Goal: Use online tool/utility: Utilize a website feature to perform a specific function

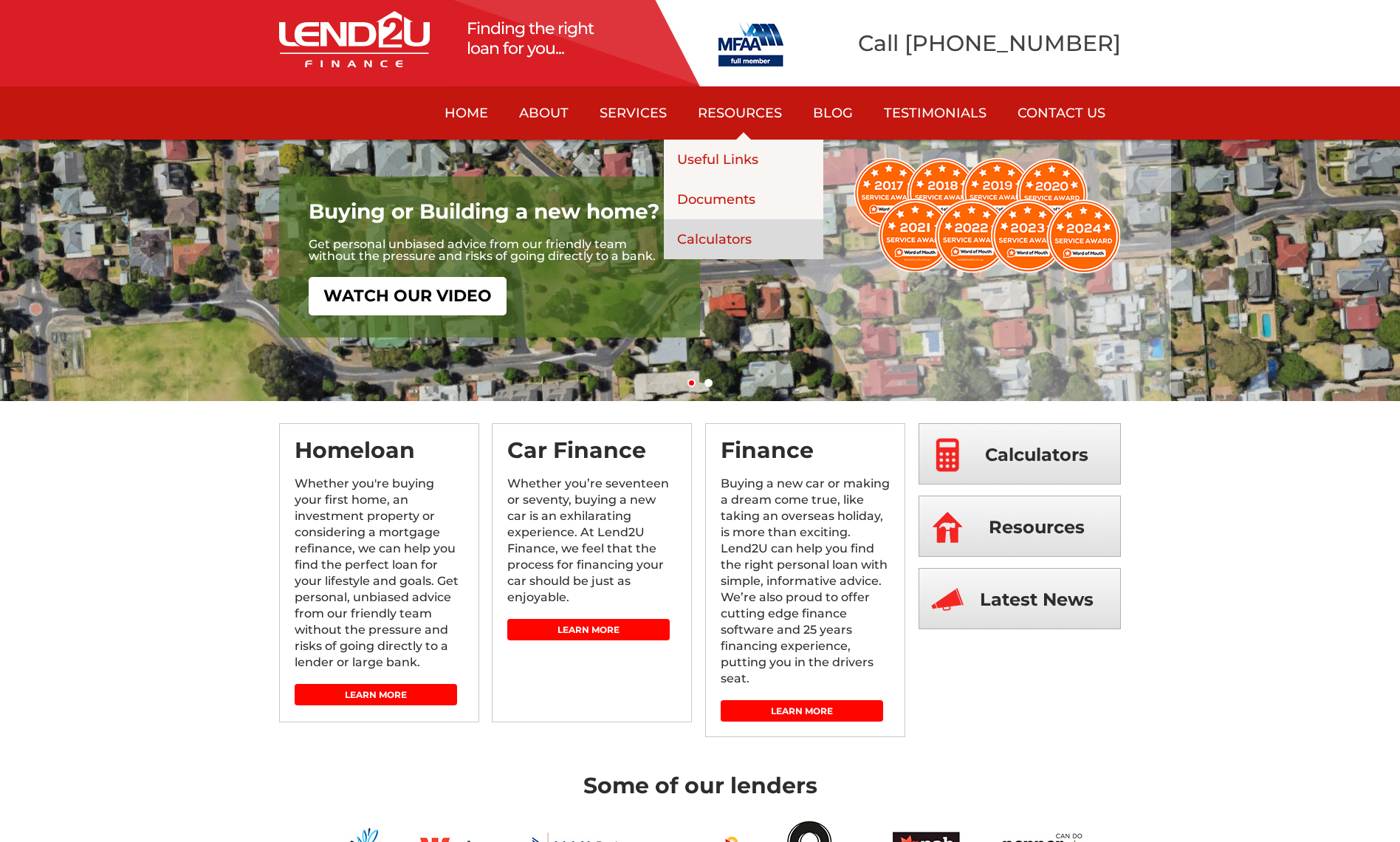
click at [742, 238] on link "Calculators" at bounding box center [743, 239] width 160 height 40
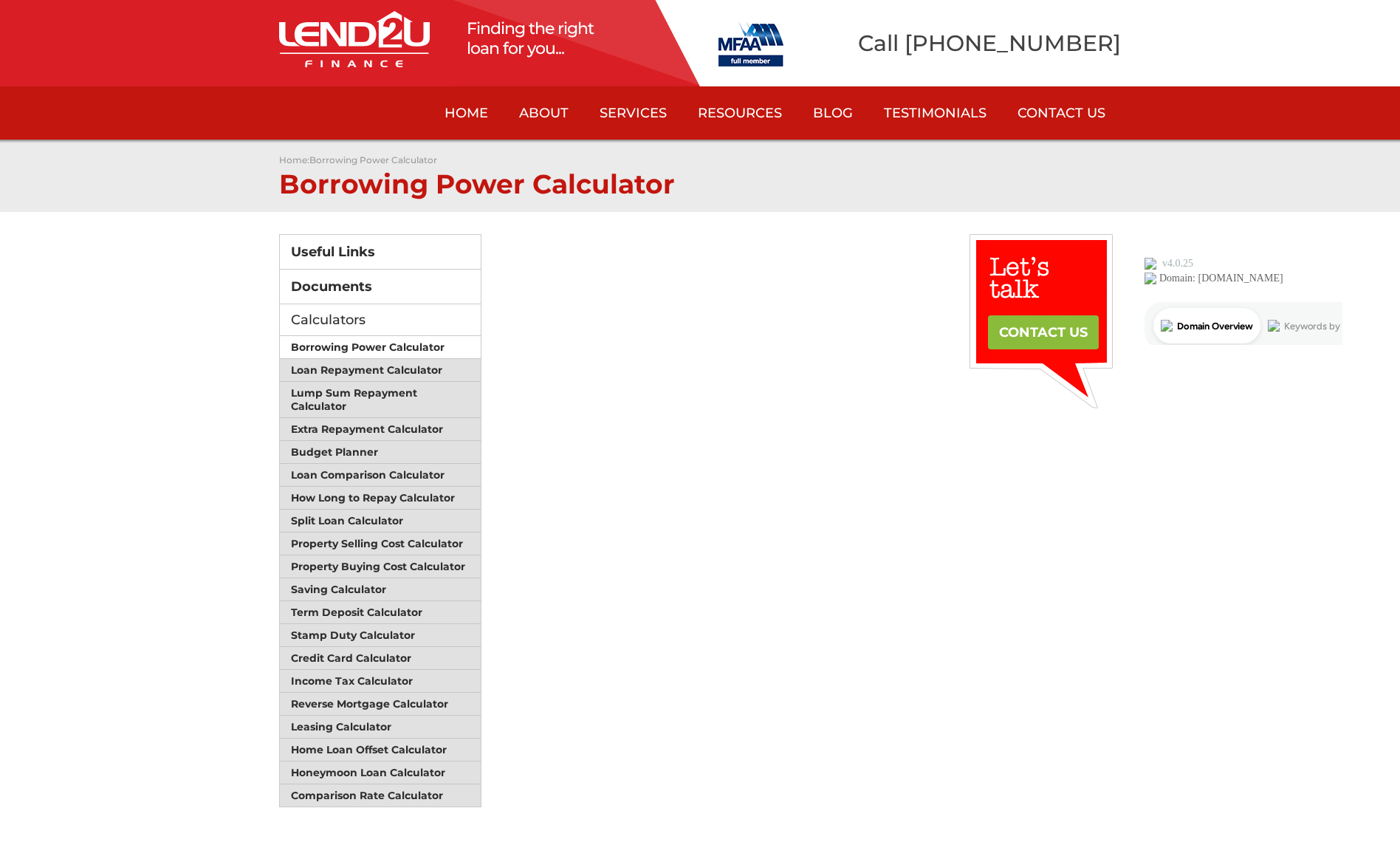
click at [419, 351] on link "Borrowing Power Calculator" at bounding box center [380, 348] width 201 height 23
click at [415, 365] on link "Loan Repayment Calculator" at bounding box center [380, 370] width 201 height 23
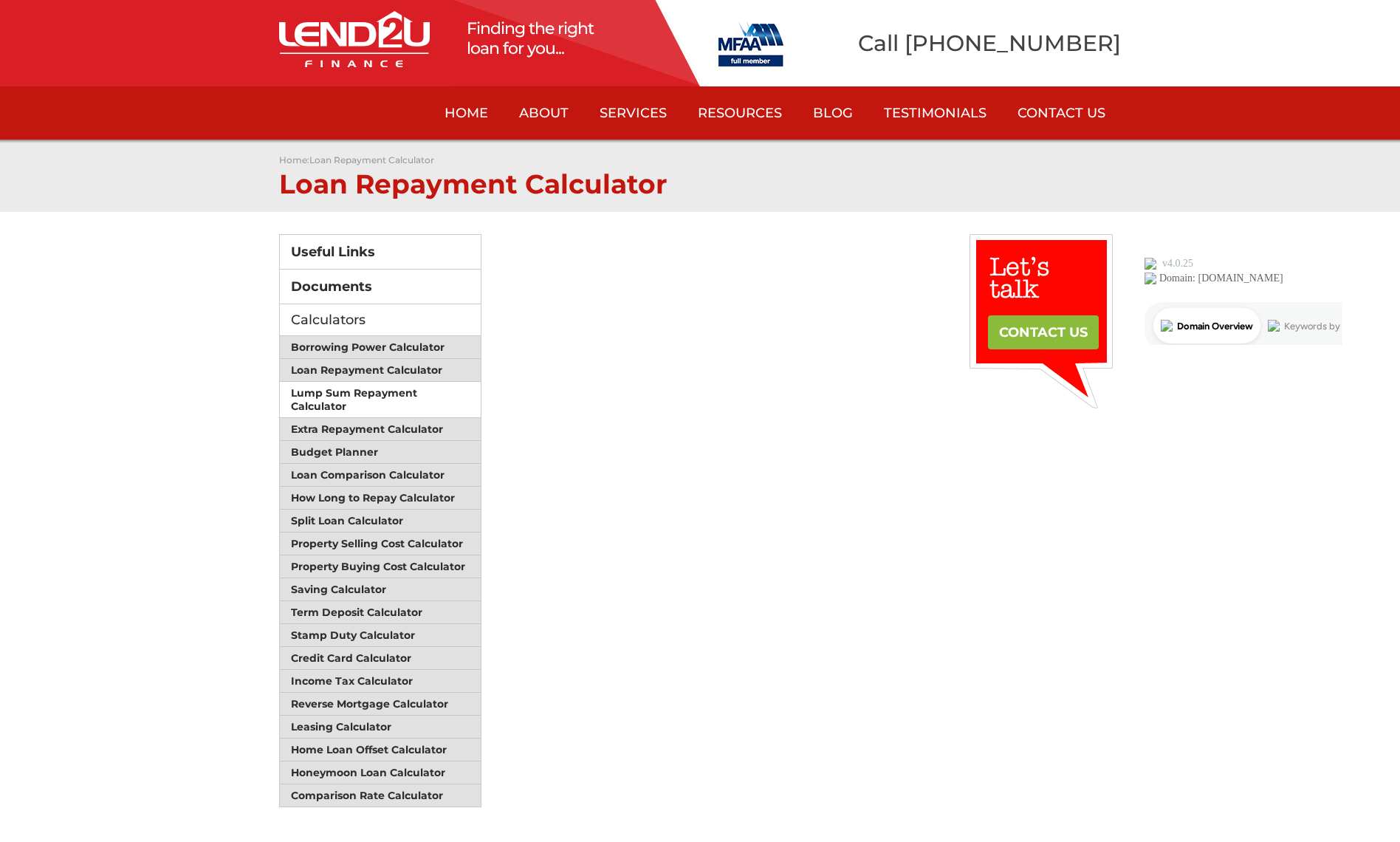
click at [406, 385] on link "Lump Sum Repayment Calculator" at bounding box center [380, 400] width 201 height 36
